Goal: Task Accomplishment & Management: Use online tool/utility

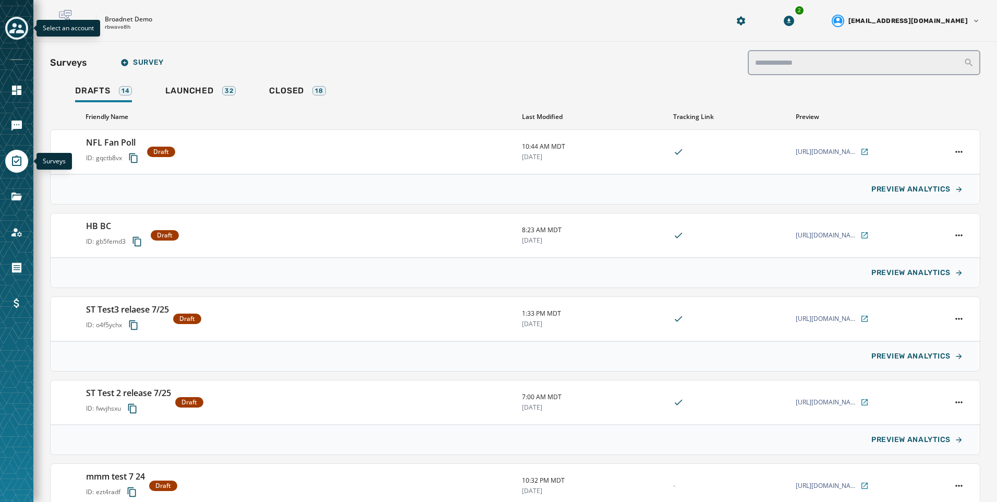
click at [21, 31] on icon "Toggle account select drawer" at bounding box center [16, 28] width 15 height 10
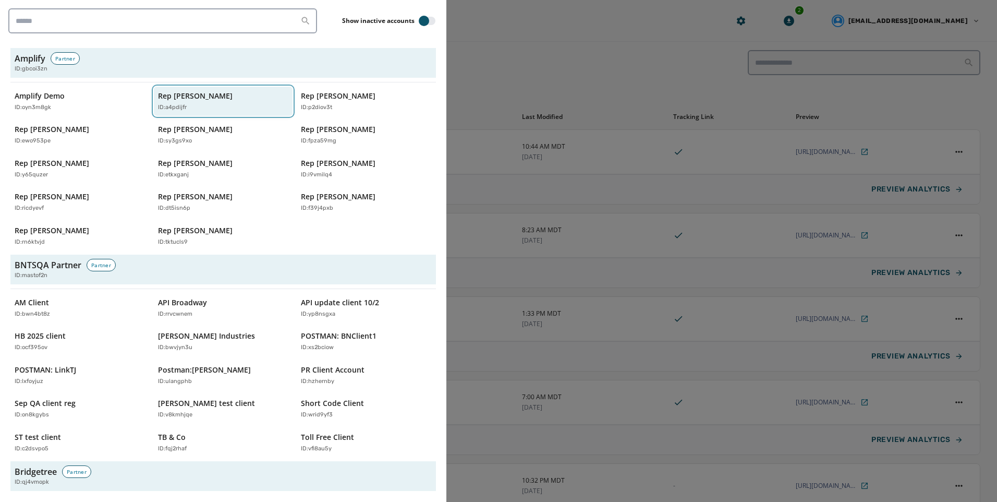
click at [162, 98] on p "Rep [PERSON_NAME]" at bounding box center [195, 96] width 75 height 10
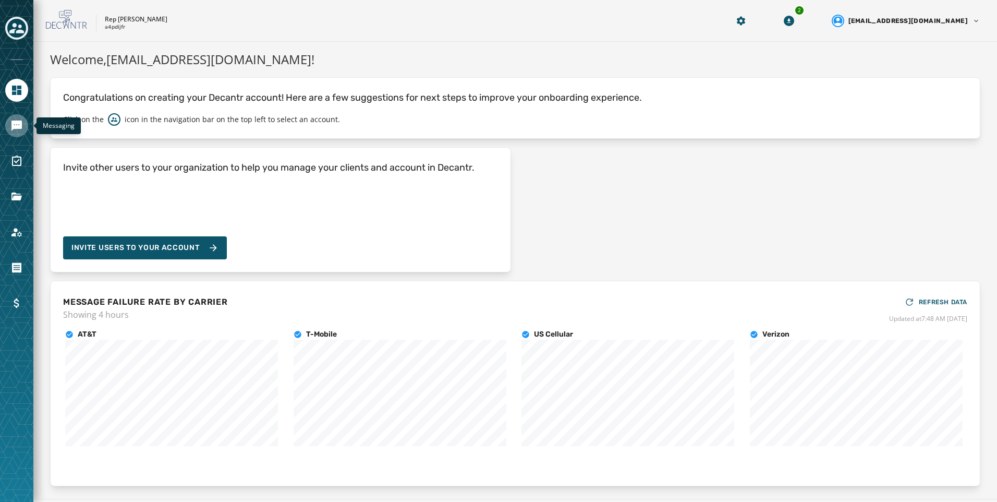
click at [20, 125] on icon "Navigate to Messaging" at bounding box center [16, 126] width 10 height 10
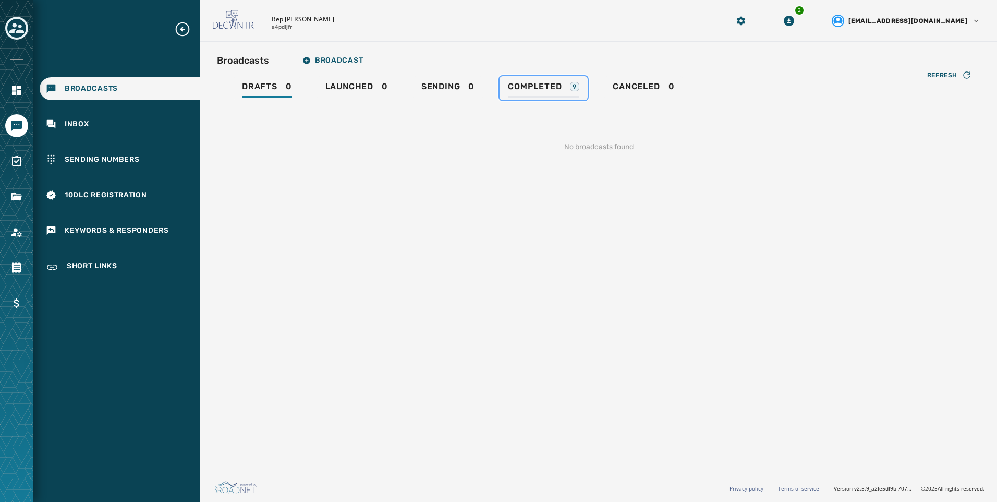
click at [518, 94] on div "Completed 9" at bounding box center [543, 89] width 71 height 17
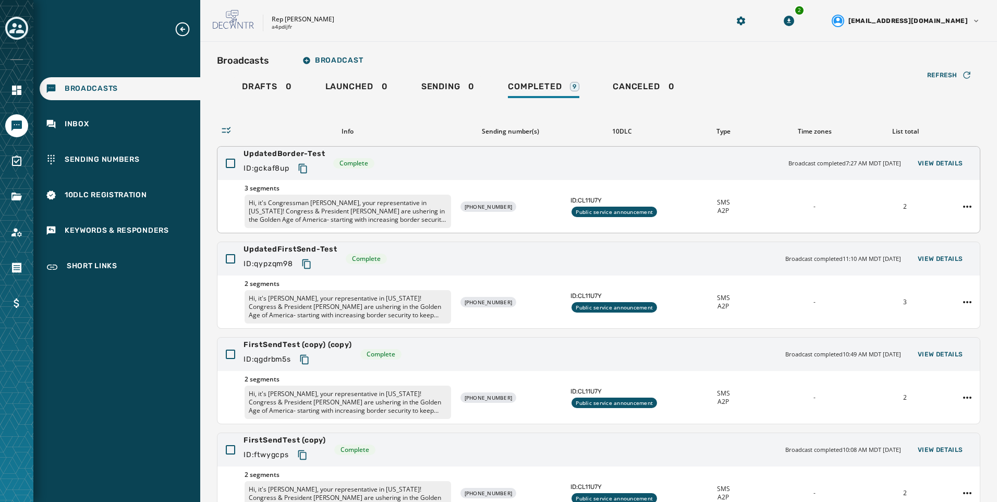
click at [872, 224] on div "3 segments Hi, it's Congressman Abe Hamadeh, your representative in Washington!…" at bounding box center [599, 206] width 763 height 53
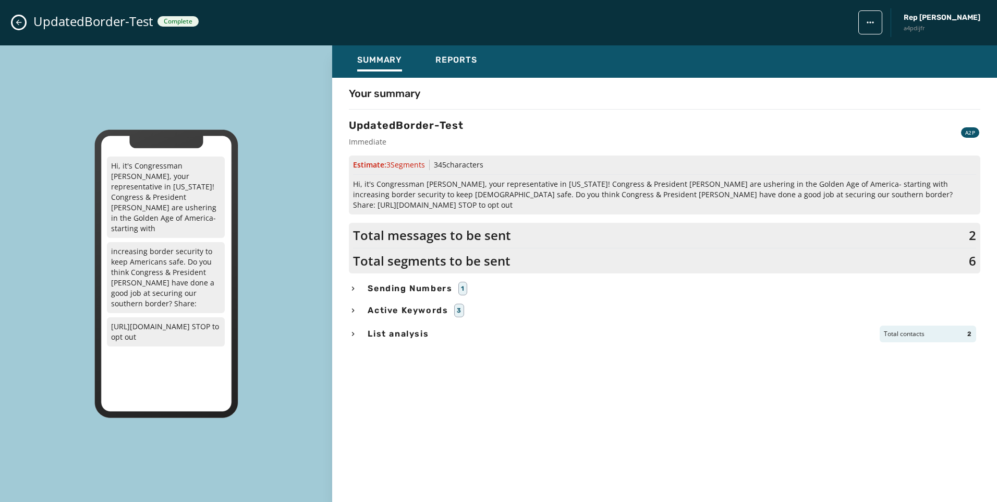
click at [16, 22] on icon "Close admin drawer" at bounding box center [19, 22] width 8 height 8
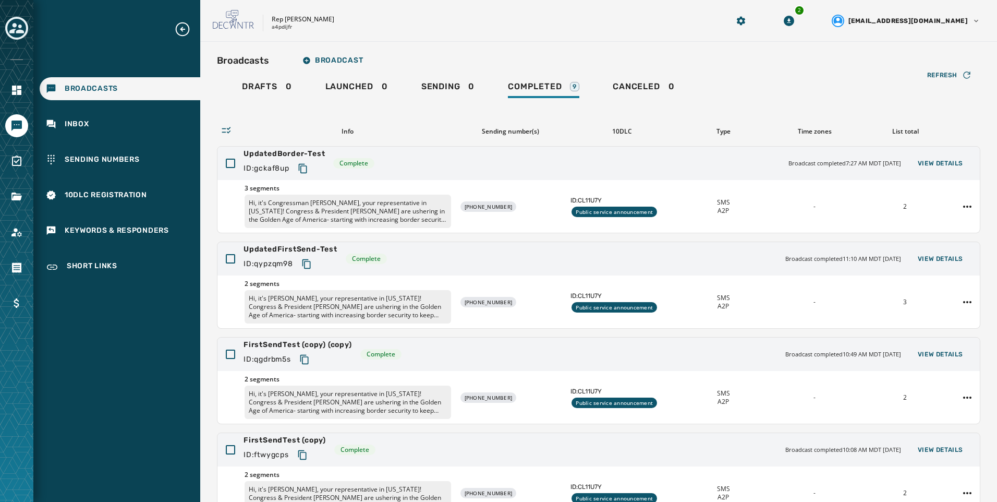
click at [20, 174] on div at bounding box center [16, 251] width 33 height 502
click at [20, 168] on link "Navigate to Surveys" at bounding box center [16, 161] width 23 height 23
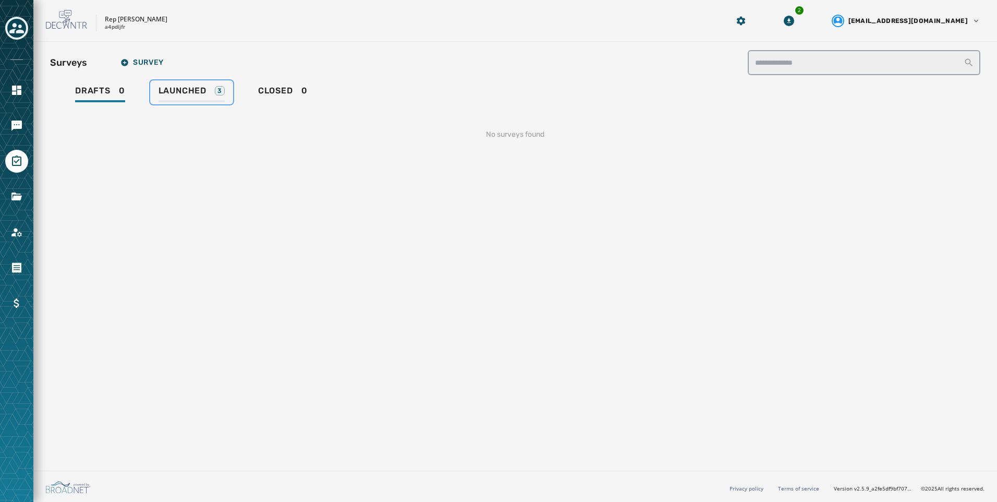
click at [228, 96] on link "Launched 3" at bounding box center [191, 92] width 83 height 24
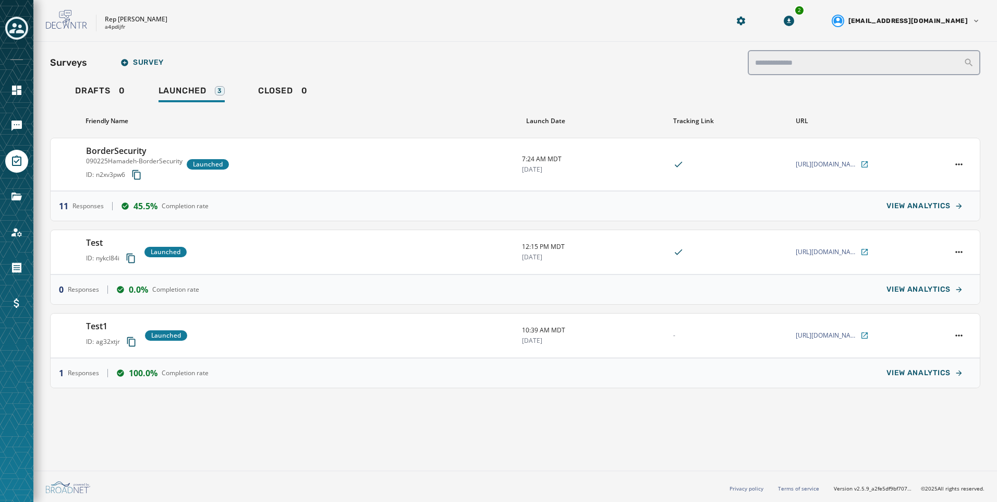
click at [10, 111] on div at bounding box center [16, 251] width 33 height 502
click at [16, 124] on icon "Navigate to Messaging" at bounding box center [16, 126] width 10 height 10
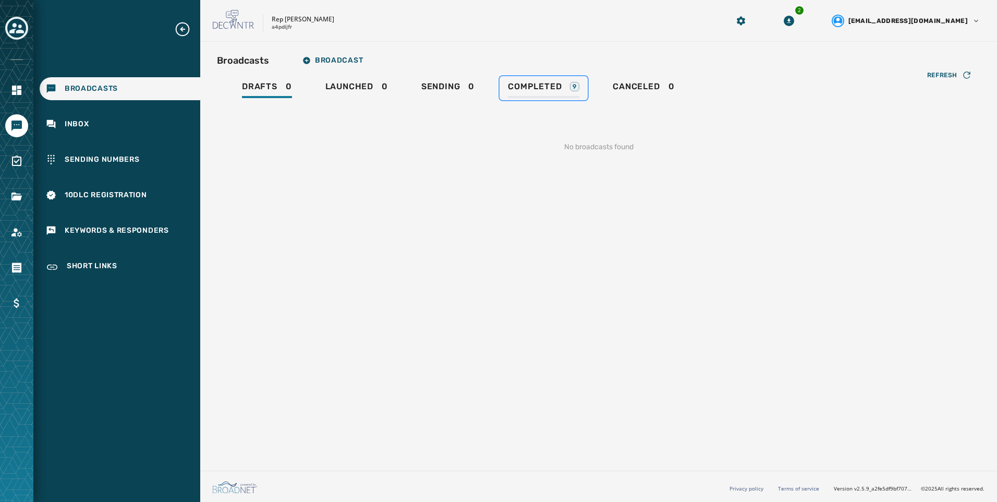
click at [582, 94] on link "Completed 9" at bounding box center [544, 88] width 88 height 24
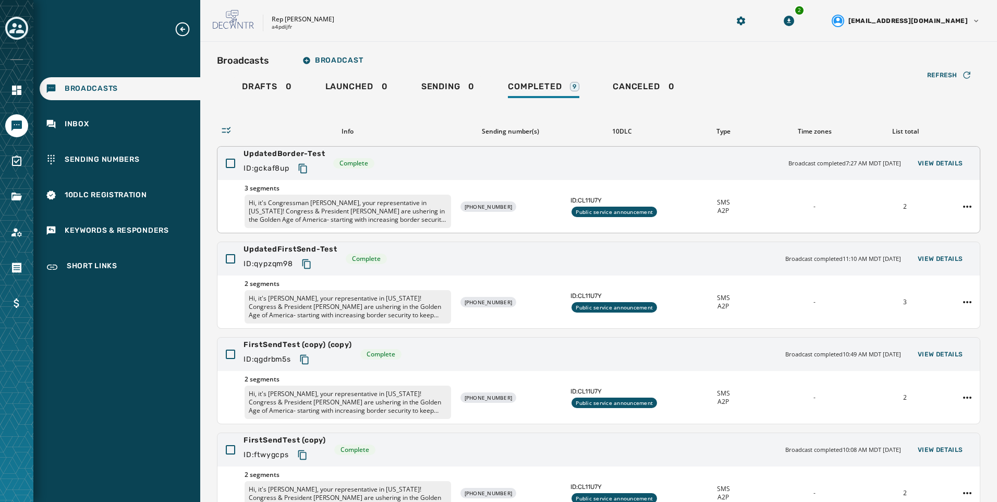
click at [875, 187] on div "3 segments Hi, it's Congressman Abe Hamadeh, your representative in Washington!…" at bounding box center [599, 206] width 763 height 53
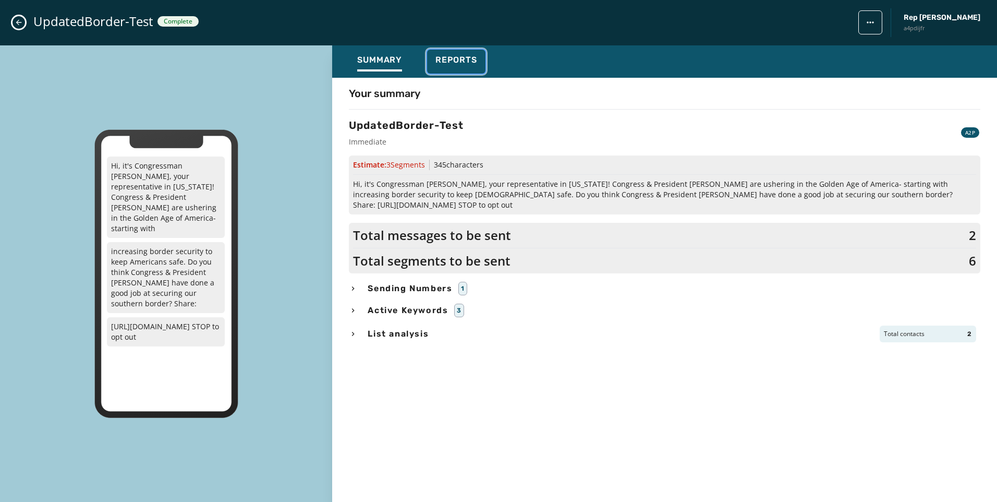
click at [479, 60] on button "Reports" at bounding box center [456, 62] width 58 height 24
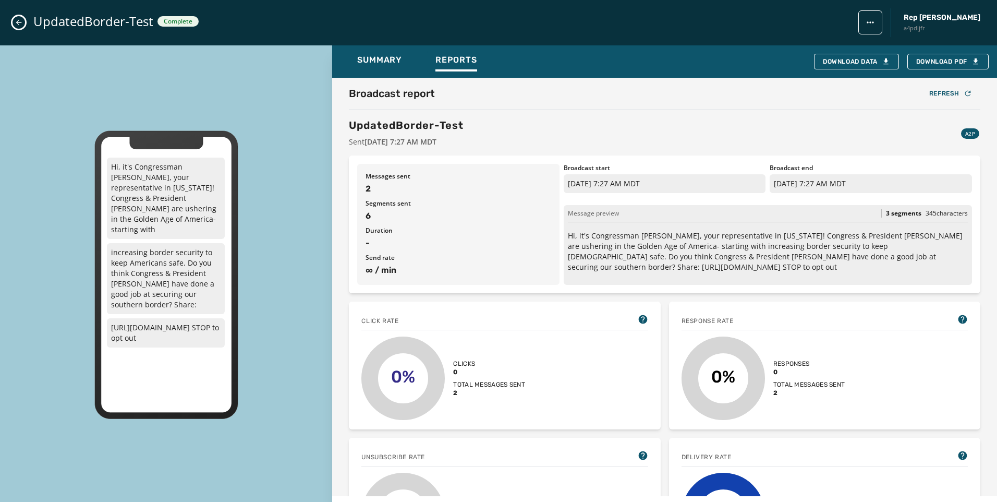
click at [21, 15] on div "UpdatedBorder-Test Complete Rep Abraham Hamadeh a4pdijfr" at bounding box center [498, 22] width 997 height 45
click at [18, 19] on icon "Close admin drawer" at bounding box center [19, 22] width 8 height 8
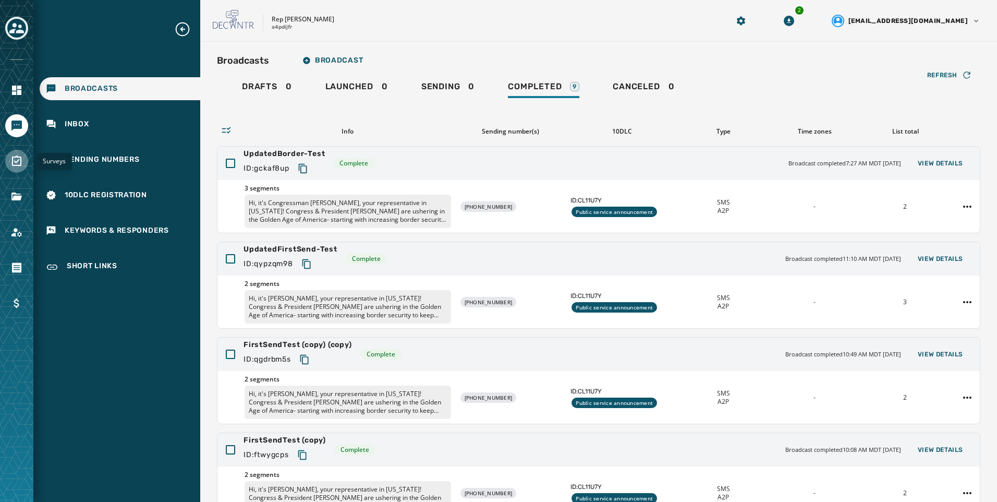
click at [13, 161] on icon "Navigate to Surveys" at bounding box center [16, 160] width 9 height 10
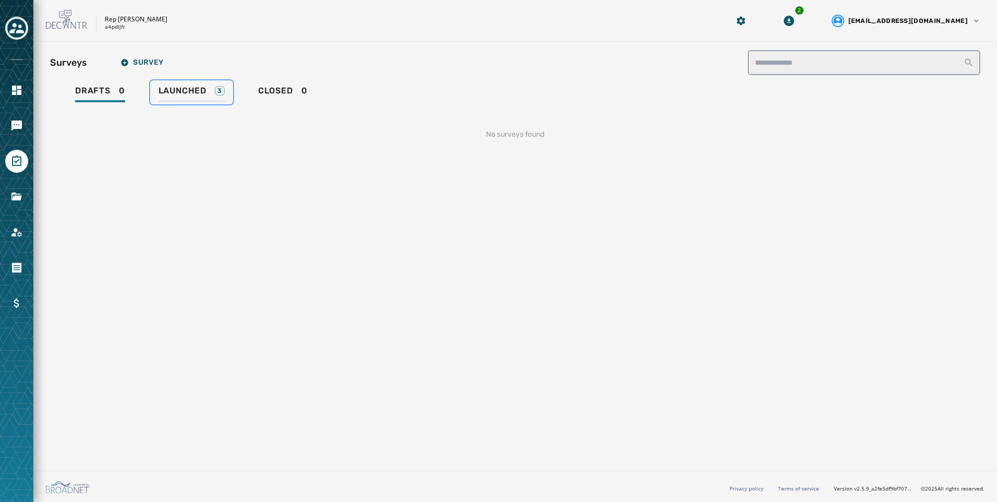
click at [171, 83] on link "Launched 3" at bounding box center [191, 92] width 83 height 24
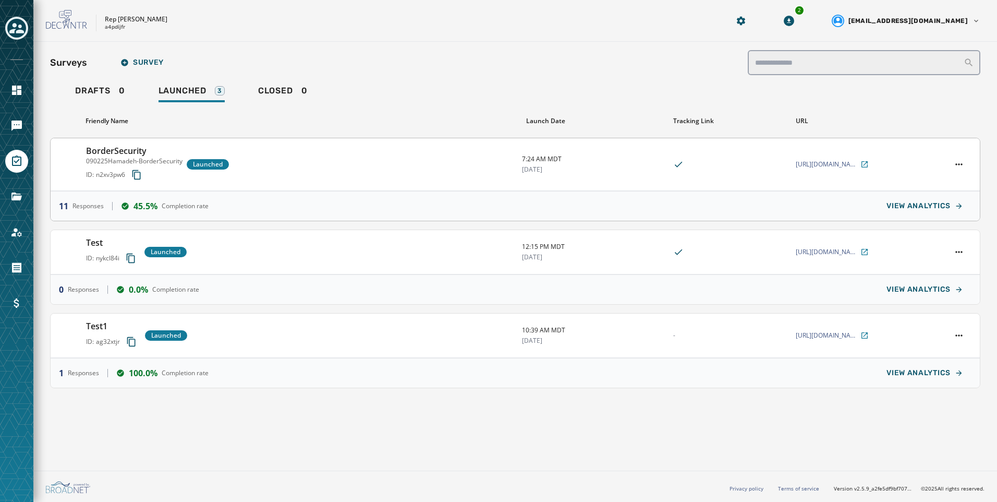
click at [802, 183] on div "BorderSecurity 090225Hamadeh-BorderSecurity ID: n2xv3pw6 Launched 7:24 AM MDT 9…" at bounding box center [516, 164] width 930 height 53
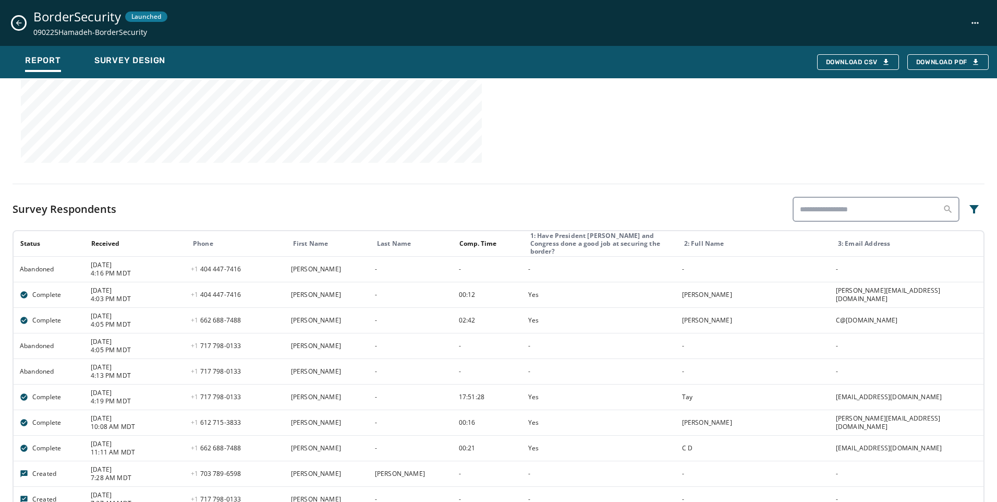
scroll to position [477, 0]
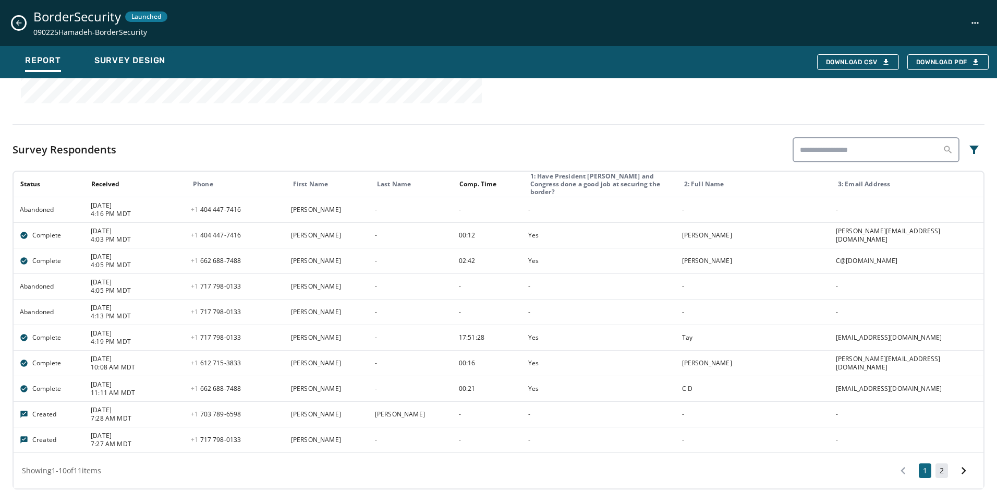
click at [936, 465] on button "2" at bounding box center [942, 470] width 13 height 15
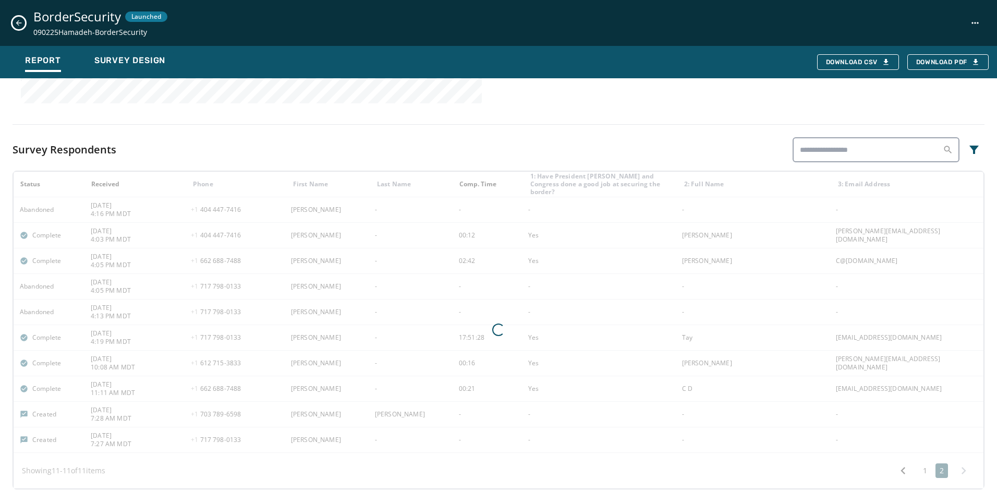
scroll to position [247, 0]
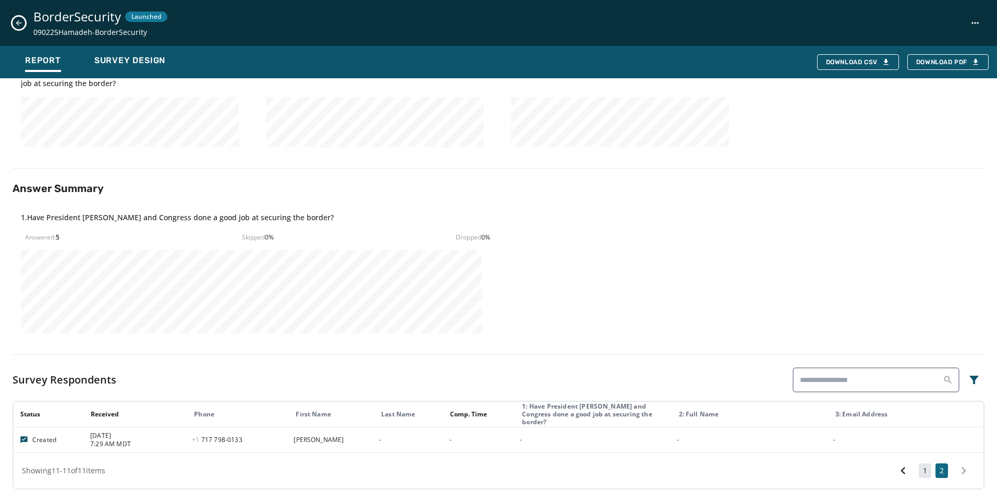
click at [919, 467] on button "1" at bounding box center [925, 470] width 13 height 15
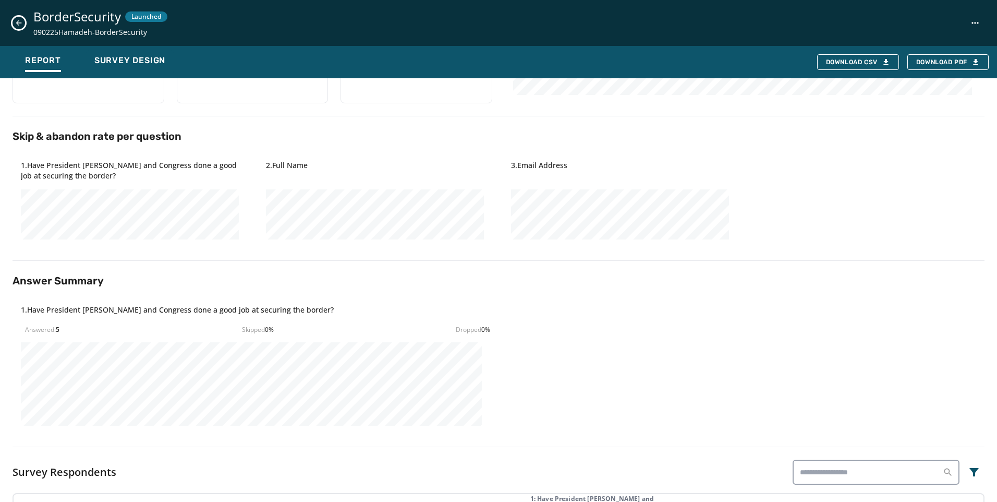
scroll to position [0, 0]
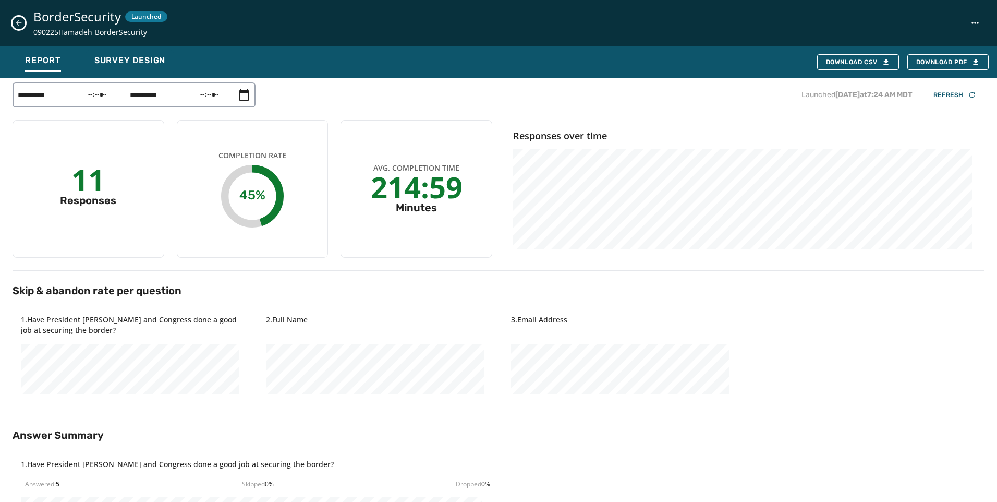
click at [24, 28] on div "BorderSecurity Launched 090225Hamadeh-BorderSecurity" at bounding box center [498, 23] width 997 height 46
click at [22, 22] on icon "Close survey details drawer" at bounding box center [19, 23] width 8 height 8
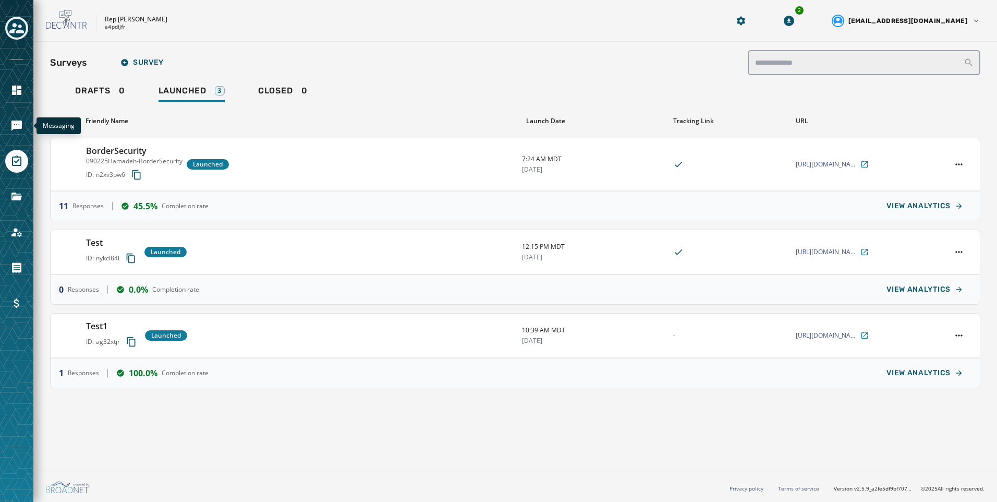
drag, startPoint x: 22, startPoint y: 131, endPoint x: 32, endPoint y: 131, distance: 9.9
click at [22, 131] on icon "Navigate to Messaging" at bounding box center [16, 125] width 13 height 13
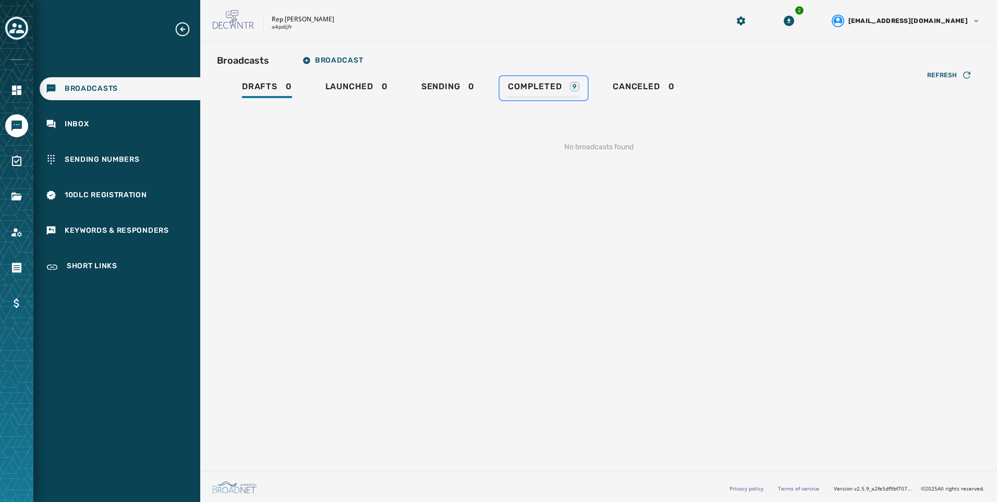
click at [572, 92] on div "Completed 9" at bounding box center [543, 89] width 71 height 17
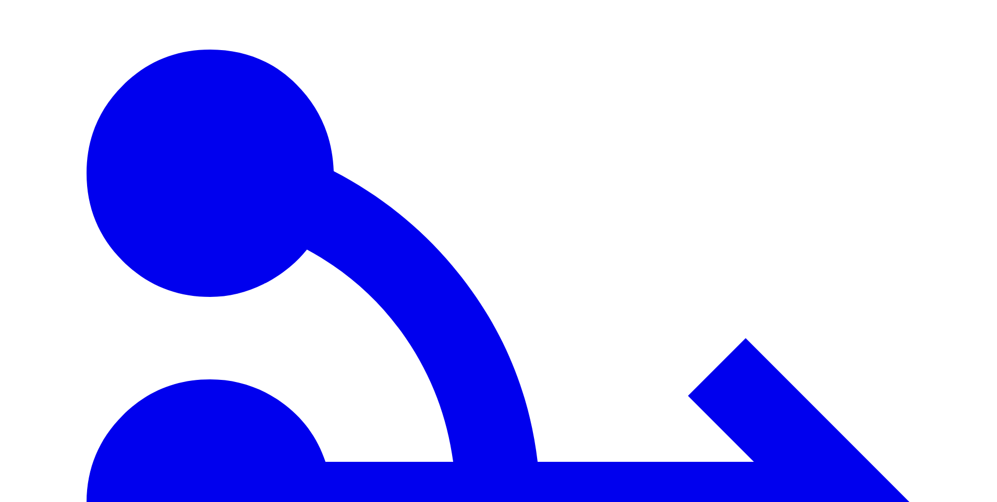
type input "***"
